Goal: Transaction & Acquisition: Purchase product/service

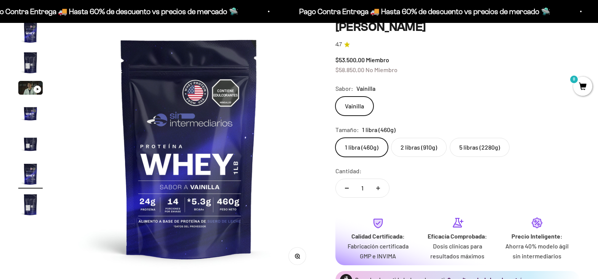
scroll to position [0, 1326]
click at [204, 117] on img at bounding box center [189, 148] width 256 height 256
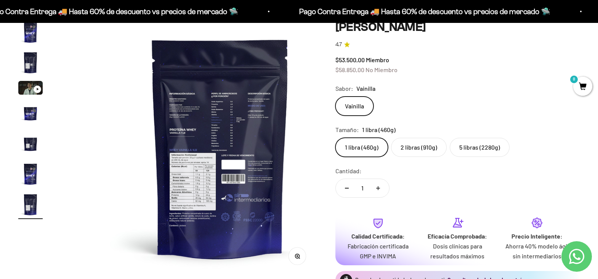
scroll to position [0, 1591]
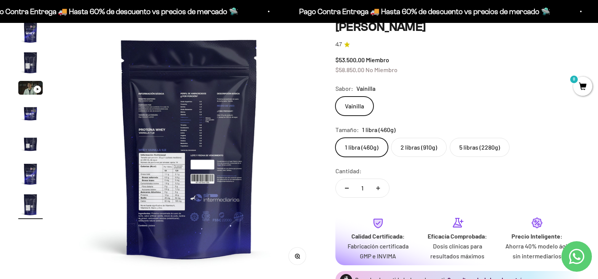
click at [180, 134] on img at bounding box center [189, 148] width 256 height 256
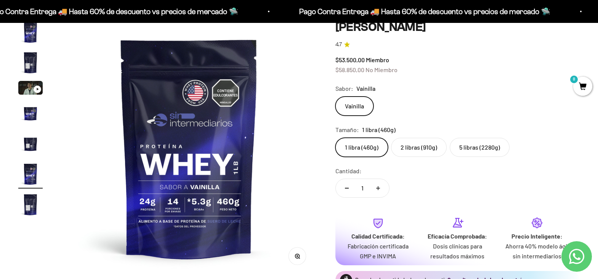
scroll to position [0, 0]
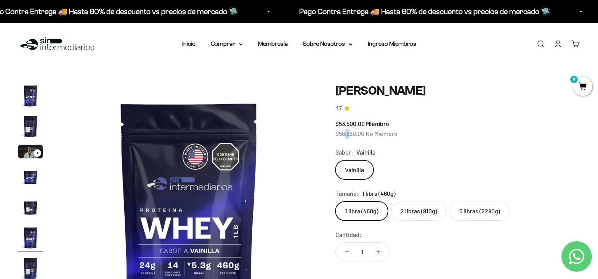
drag, startPoint x: 345, startPoint y: 133, endPoint x: 351, endPoint y: 131, distance: 6.4
click at [351, 131] on span "$58.850,00" at bounding box center [350, 133] width 29 height 7
click at [347, 133] on span "$58.850,00" at bounding box center [350, 133] width 29 height 7
drag, startPoint x: 338, startPoint y: 124, endPoint x: 358, endPoint y: 123, distance: 19.8
click at [358, 123] on span "$53.500,00" at bounding box center [350, 123] width 29 height 7
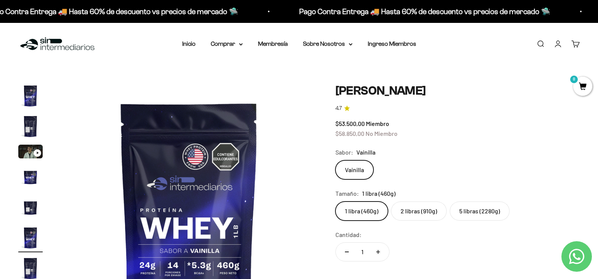
click at [346, 153] on legend "Sabor:" at bounding box center [345, 152] width 18 height 10
click at [420, 211] on label "2 libras (910g)" at bounding box center [419, 210] width 56 height 19
click at [336, 201] on input "2 libras (910g)" at bounding box center [335, 201] width 0 height 0
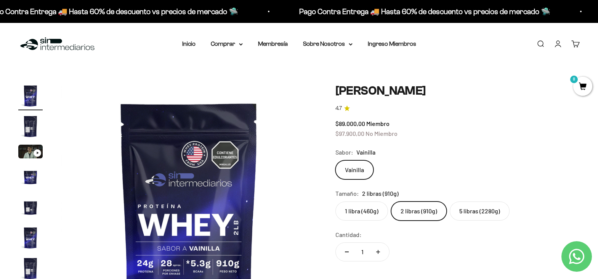
click at [483, 210] on label "5 libras (2280g)" at bounding box center [480, 210] width 60 height 19
click at [336, 201] on input "5 libras (2280g)" at bounding box center [335, 201] width 0 height 0
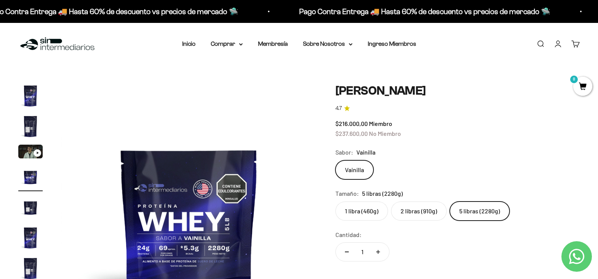
scroll to position [64, 0]
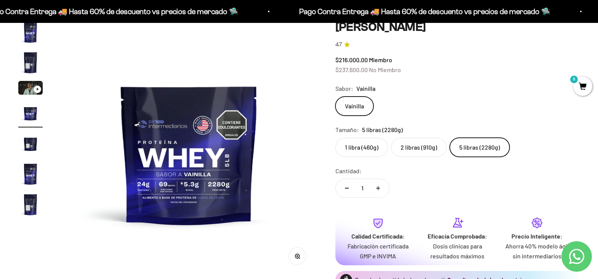
click at [442, 78] on safe-sticky "Proteína Whey - Vainilla 4.7 $216.000,00 Miembro $237.600,00 No Miembro Calidad…" at bounding box center [458, 176] width 244 height 313
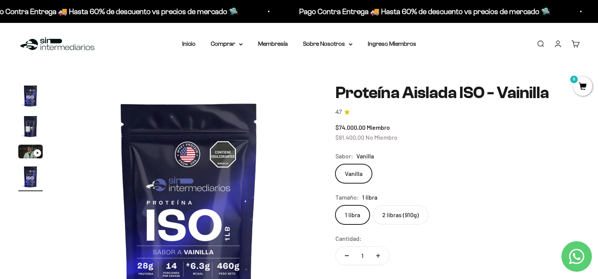
scroll to position [0, 796]
